Goal: Transaction & Acquisition: Purchase product/service

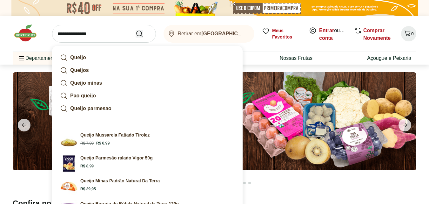
type input "**********"
click at [139, 33] on icon "Submit Search" at bounding box center [140, 34] width 8 height 8
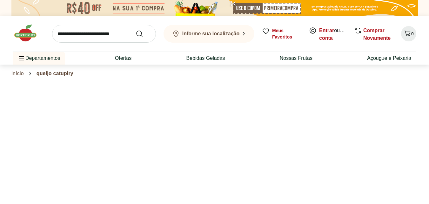
select select "**********"
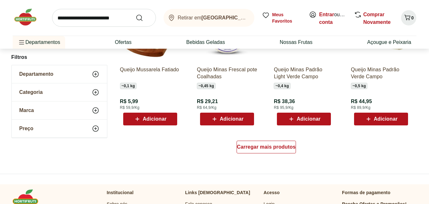
scroll to position [456, 0]
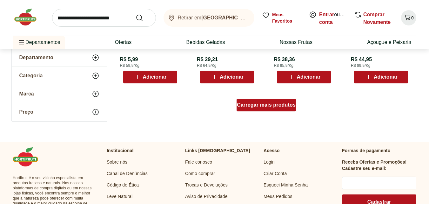
click at [269, 106] on span "Carregar mais produtos" at bounding box center [266, 104] width 59 height 5
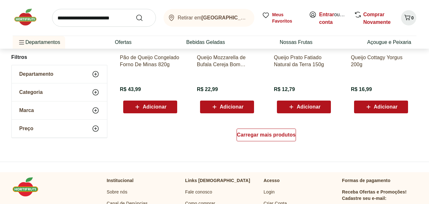
scroll to position [870, 0]
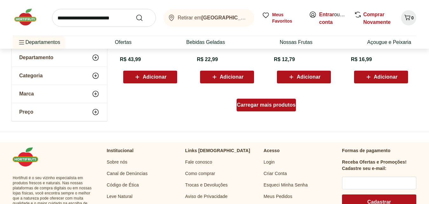
click at [265, 104] on span "Carregar mais produtos" at bounding box center [266, 104] width 59 height 5
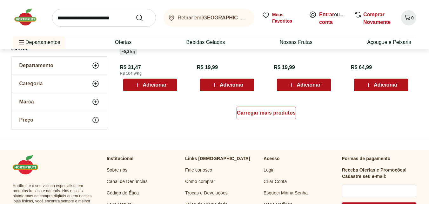
scroll to position [1263, 0]
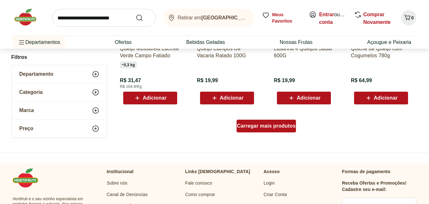
click at [263, 127] on span "Carregar mais produtos" at bounding box center [266, 125] width 59 height 5
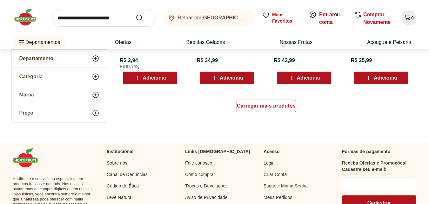
scroll to position [1701, 0]
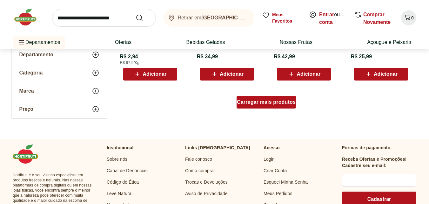
click at [262, 101] on span "Carregar mais produtos" at bounding box center [266, 101] width 59 height 5
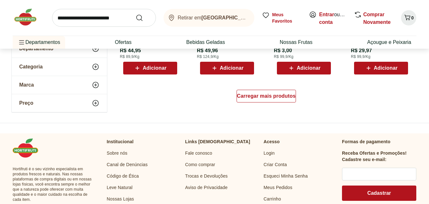
scroll to position [2139, 0]
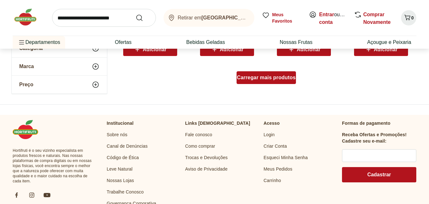
click at [264, 80] on div "Carregar mais produtos" at bounding box center [266, 77] width 59 height 13
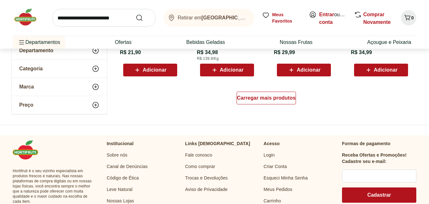
scroll to position [2543, 0]
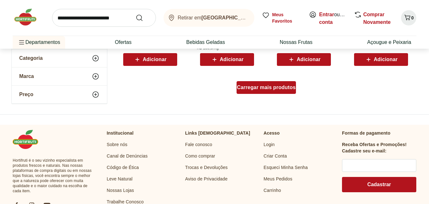
click at [271, 86] on span "Carregar mais produtos" at bounding box center [266, 87] width 59 height 5
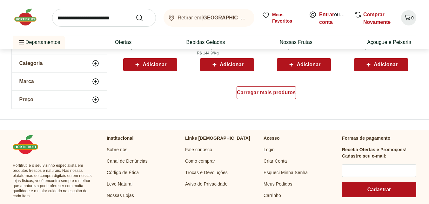
scroll to position [2964, 0]
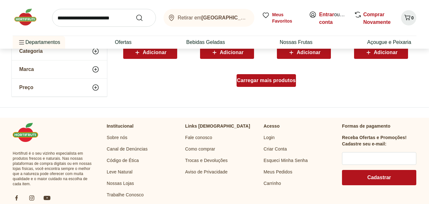
click at [259, 80] on span "Carregar mais produtos" at bounding box center [266, 80] width 59 height 5
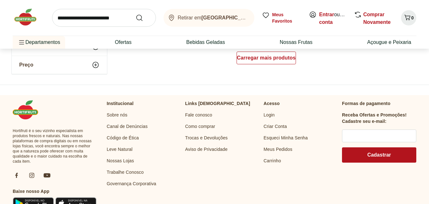
scroll to position [3408, 0]
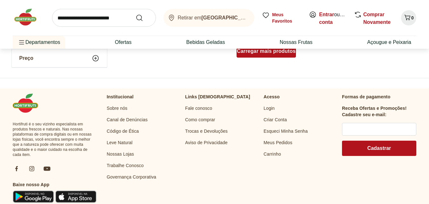
click at [271, 54] on div "Carregar mais produtos" at bounding box center [266, 51] width 59 height 13
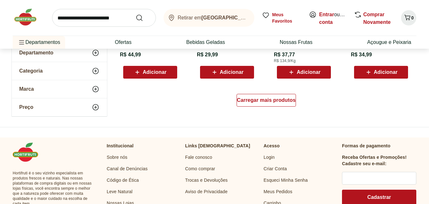
scroll to position [3795, 0]
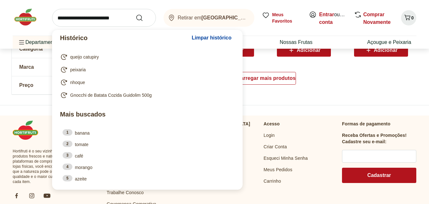
click at [79, 17] on input "search" at bounding box center [104, 18] width 104 height 18
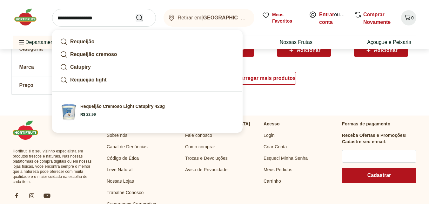
type input "**********"
click at [141, 19] on icon "Submit Search" at bounding box center [140, 18] width 8 height 8
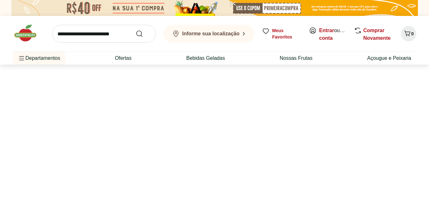
select select "**********"
